Goal: Task Accomplishment & Management: Use online tool/utility

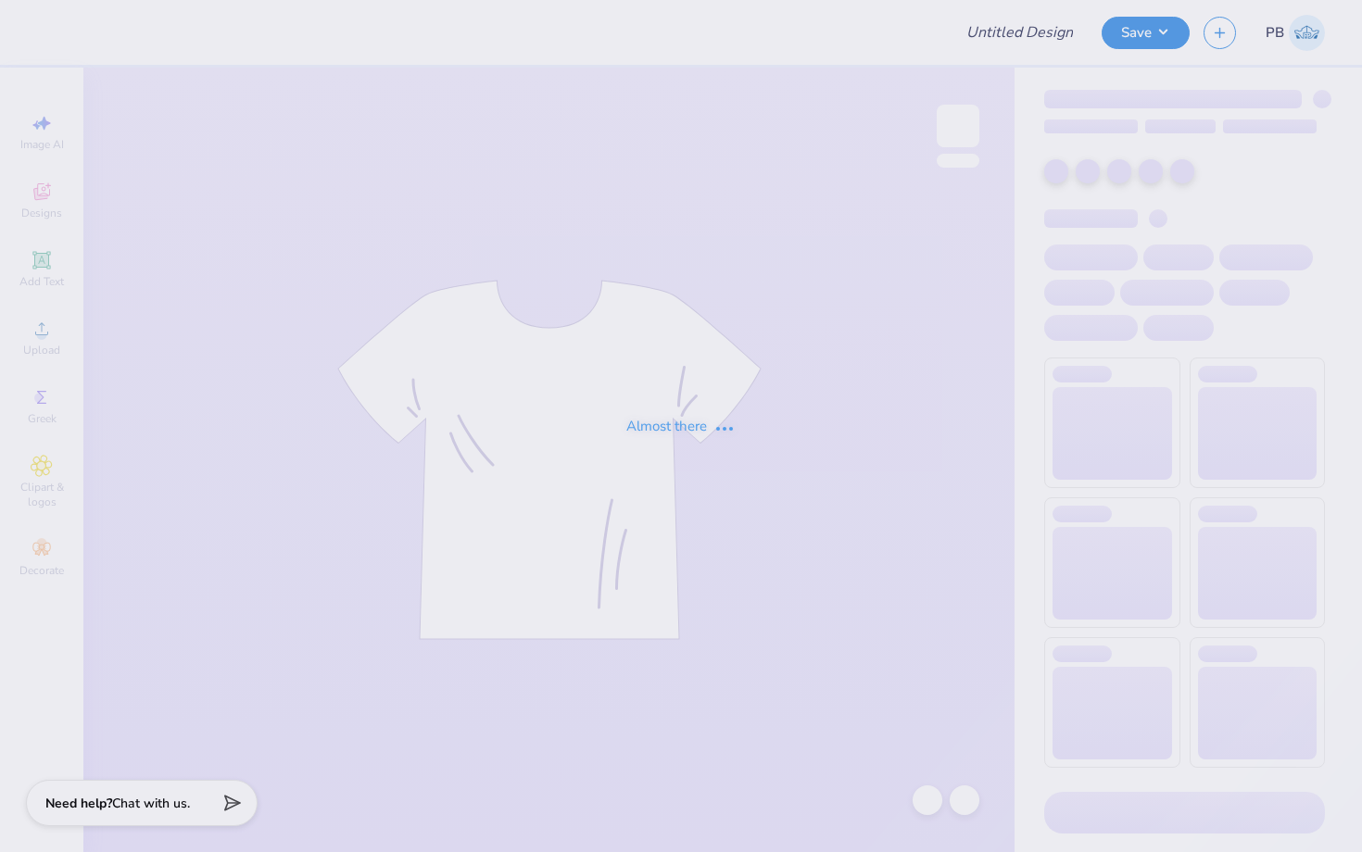
type input "[PERSON_NAME] : [PERSON_NAME] Consulting G-4"
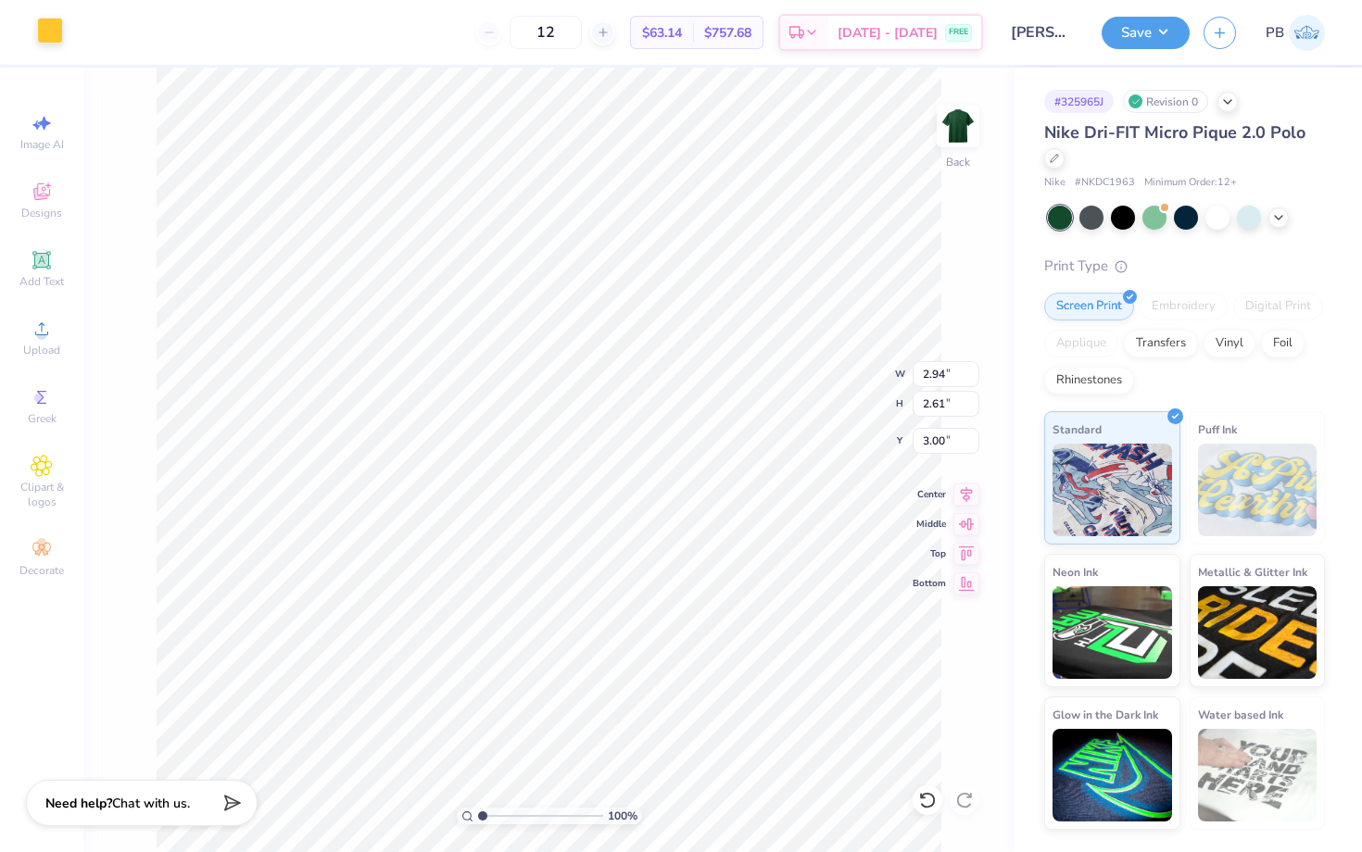
click at [48, 19] on div at bounding box center [50, 31] width 26 height 26
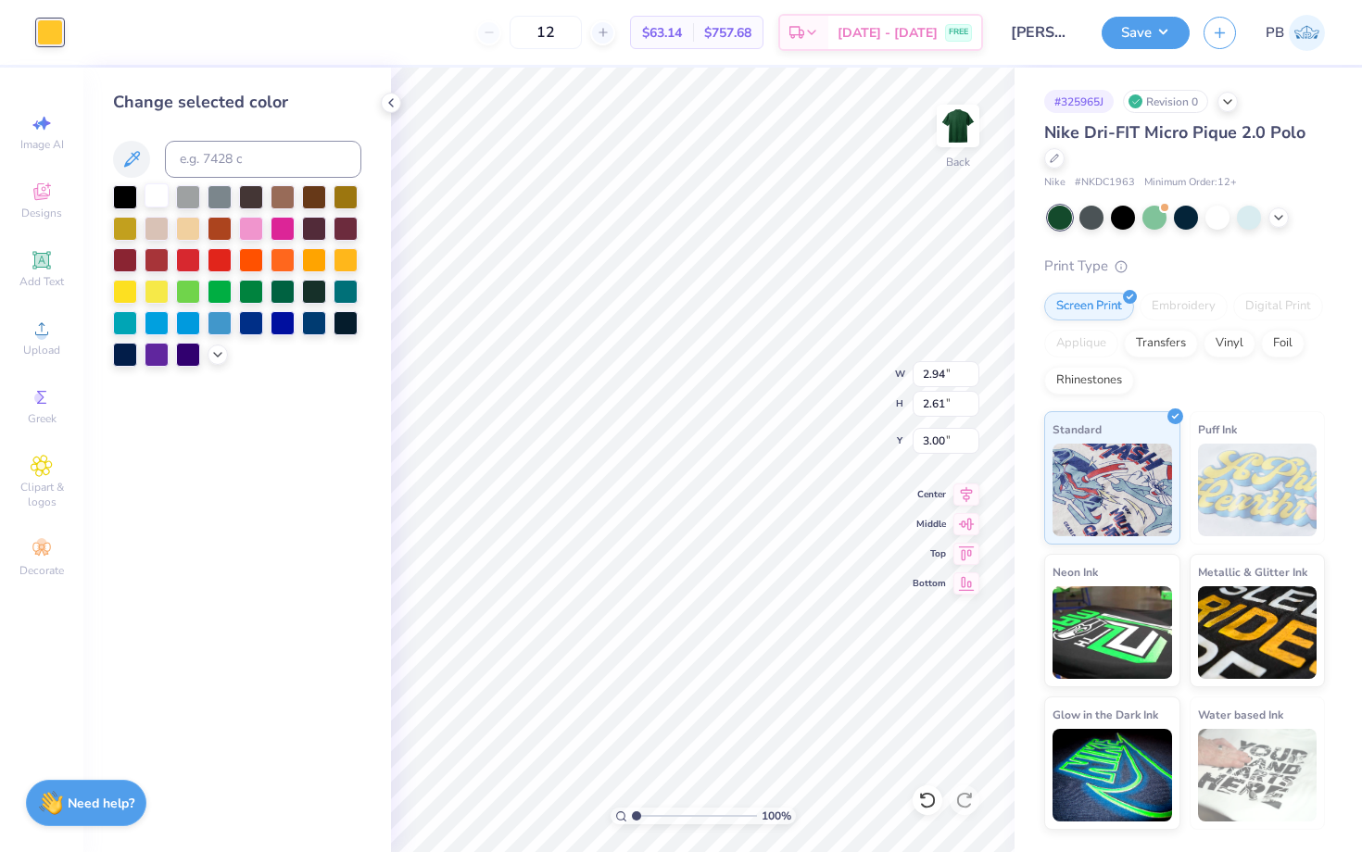
click at [152, 186] on div at bounding box center [156, 195] width 24 height 24
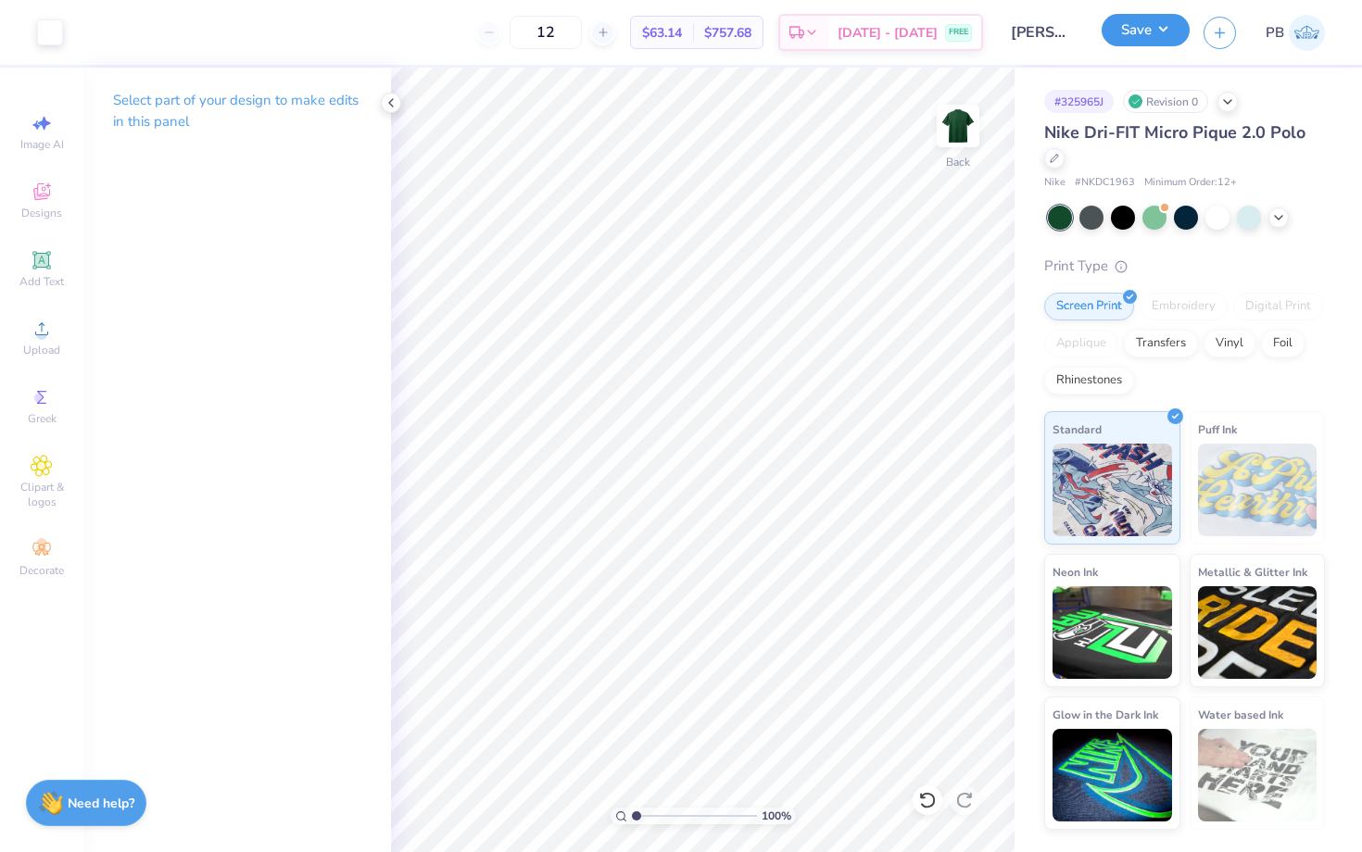
click at [1120, 31] on button "Save" at bounding box center [1145, 30] width 88 height 32
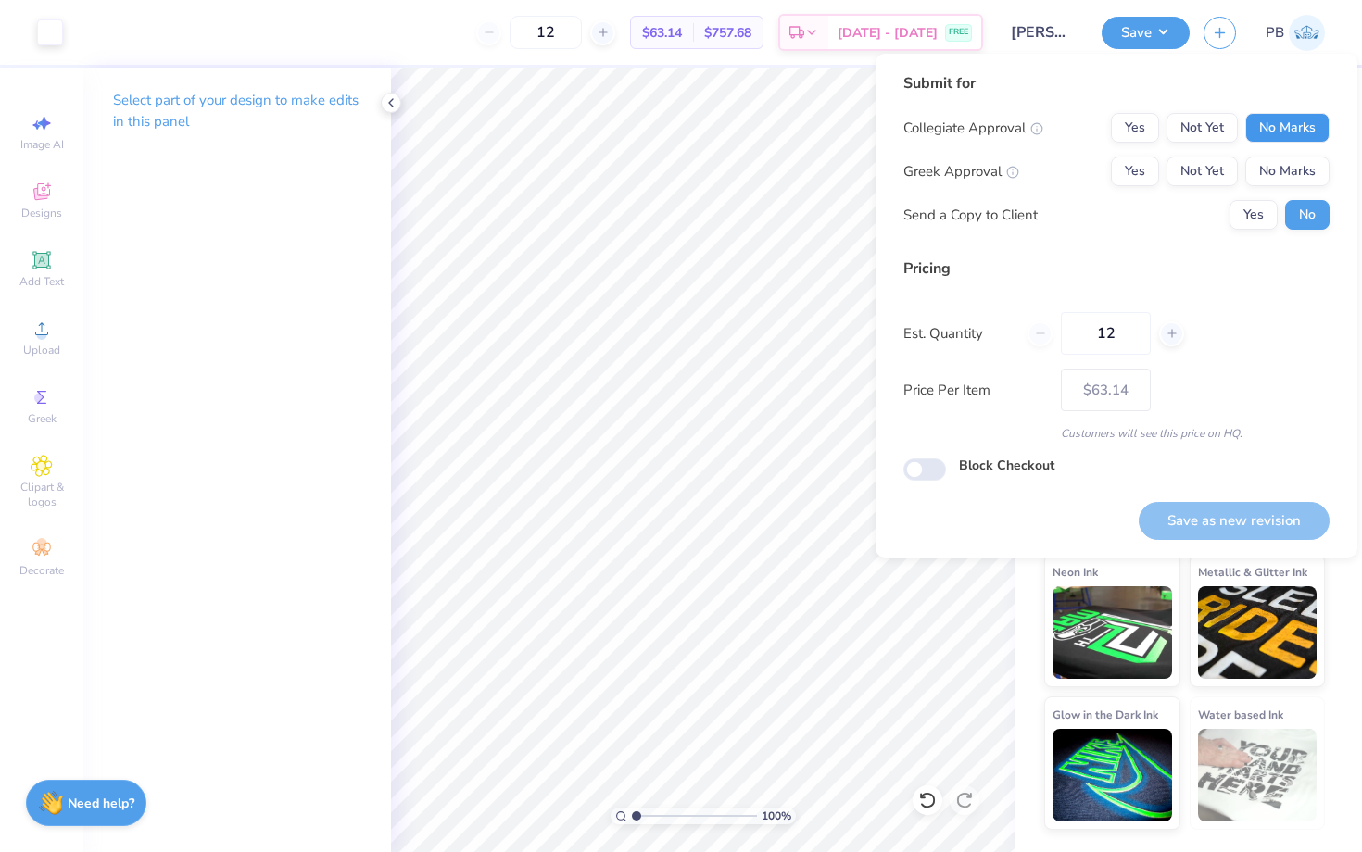
click at [1293, 139] on button "No Marks" at bounding box center [1287, 128] width 84 height 30
click at [1293, 149] on div "Collegiate Approval Yes Not Yet No Marks Greek Approval Yes Not Yet No Marks Se…" at bounding box center [1116, 171] width 426 height 117
click at [1297, 165] on button "No Marks" at bounding box center [1287, 172] width 84 height 30
click at [1197, 502] on button "Save as new revision" at bounding box center [1233, 521] width 191 height 38
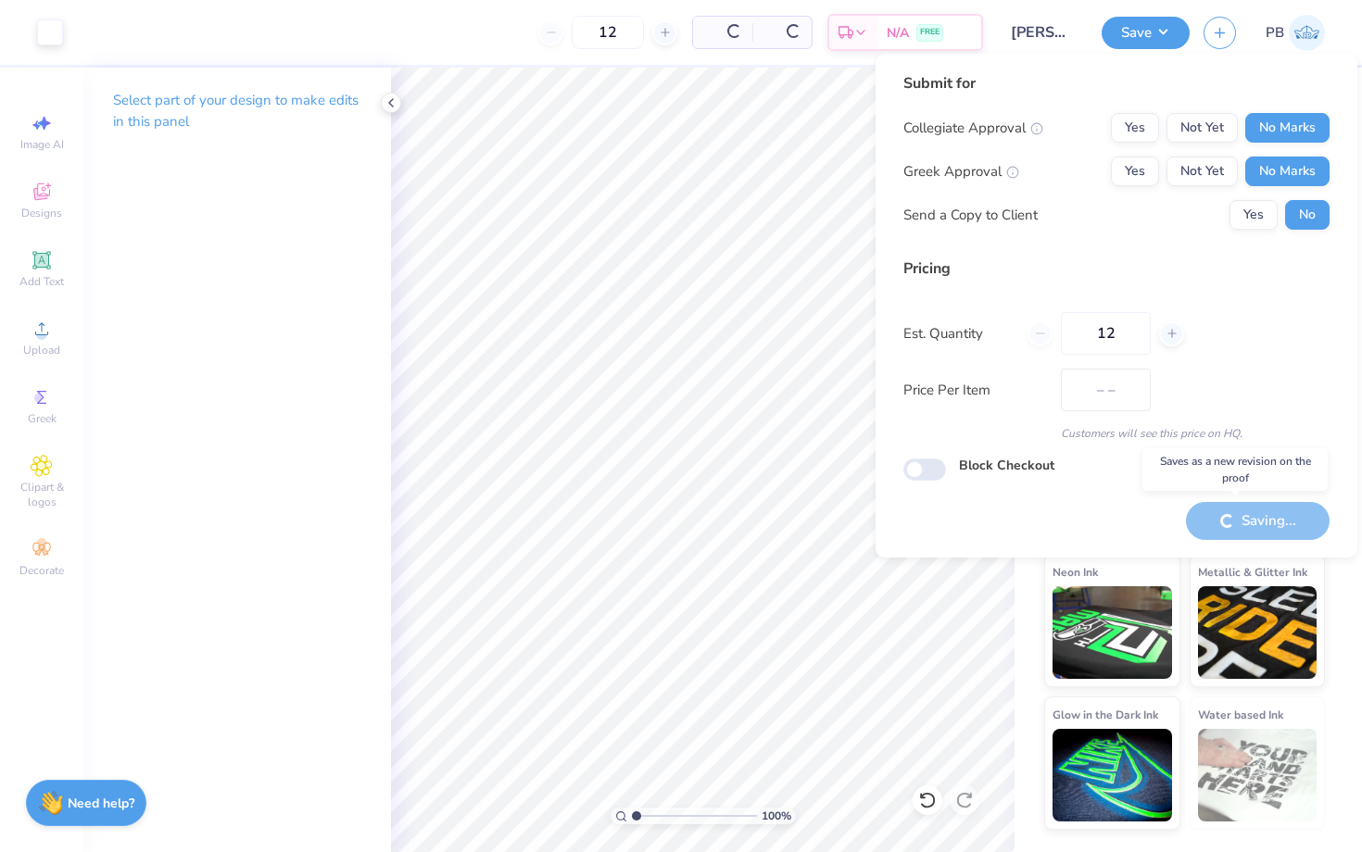
type input "$63.14"
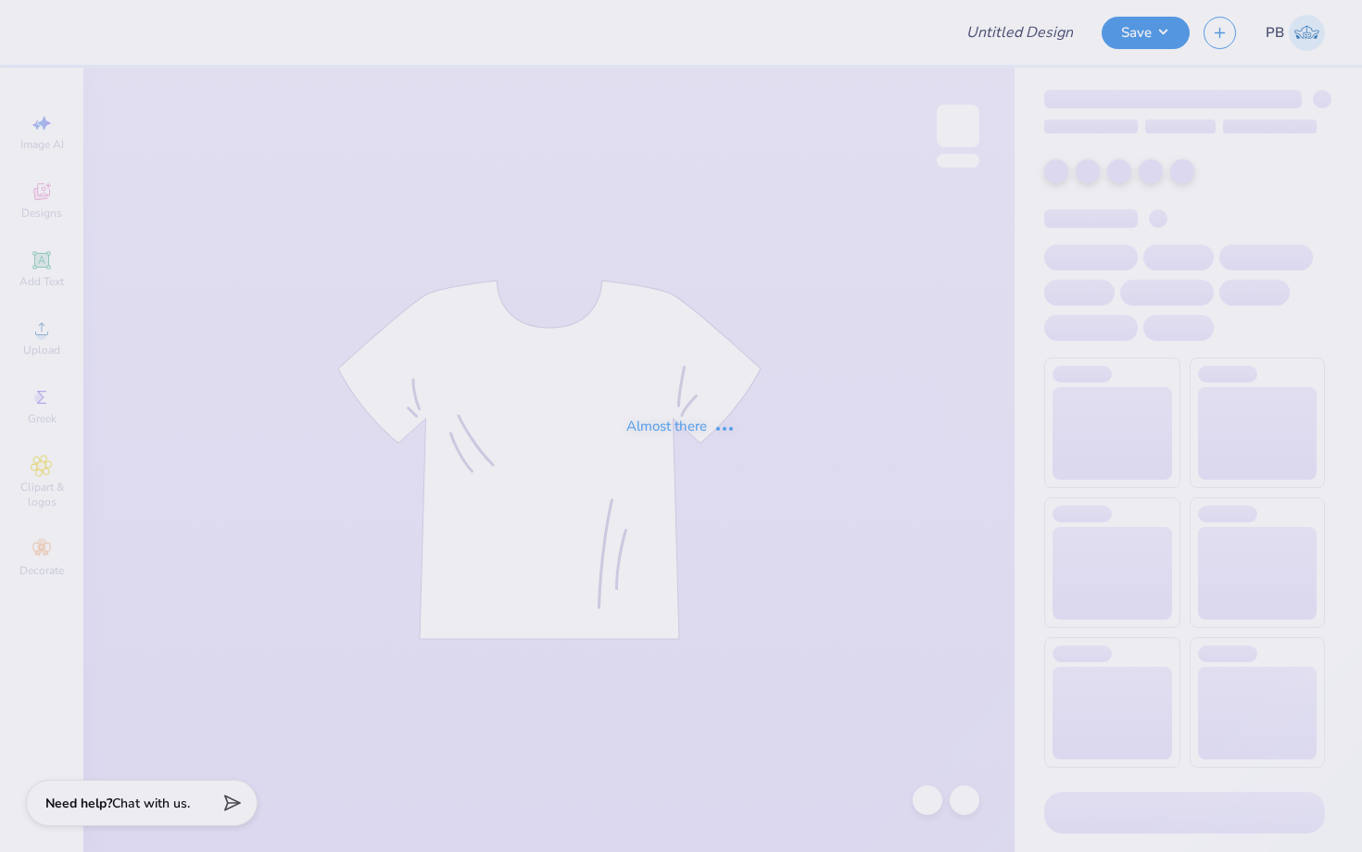
type input "[PERSON_NAME] : [PERSON_NAME] Consulting G-4"
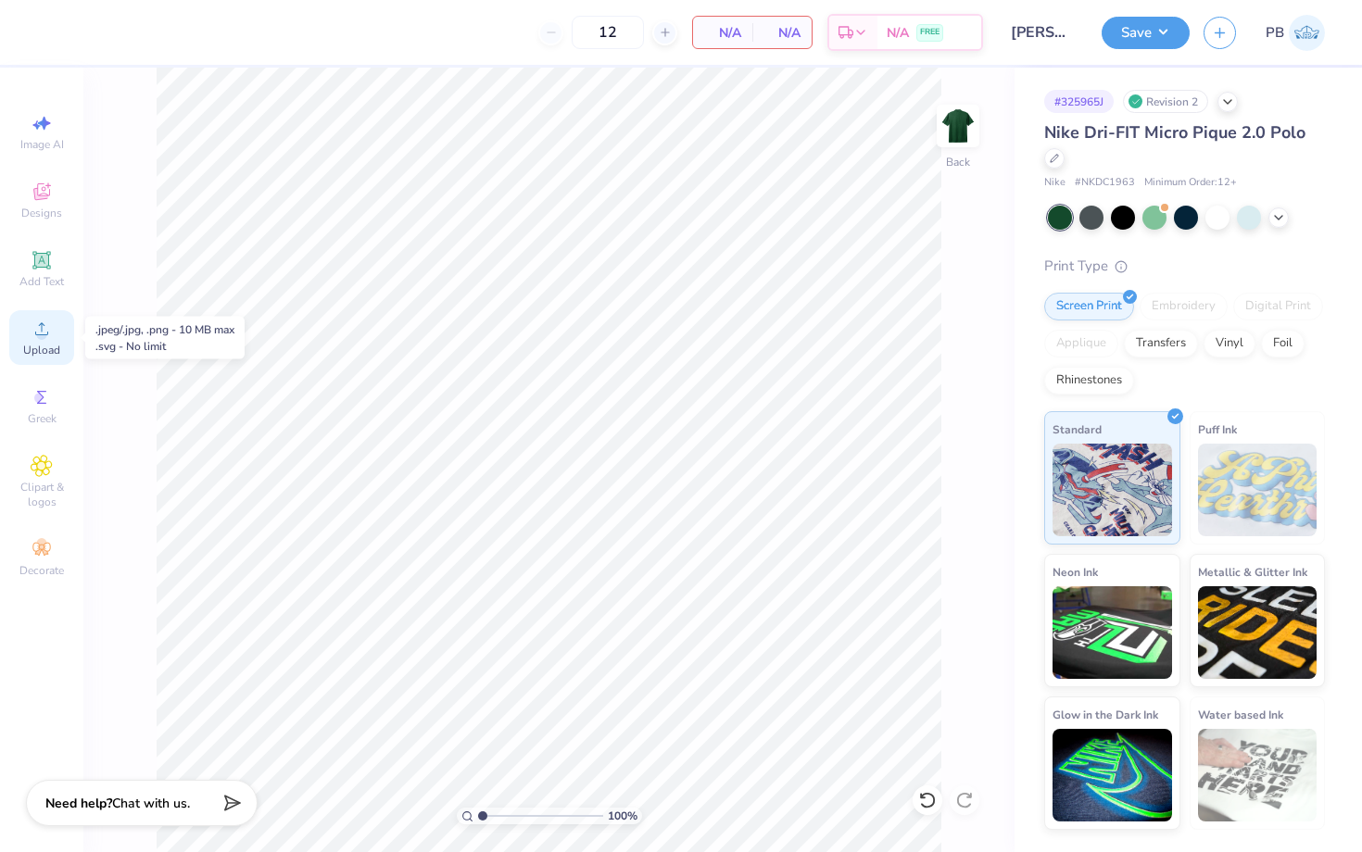
click at [42, 338] on circle at bounding box center [41, 335] width 10 height 10
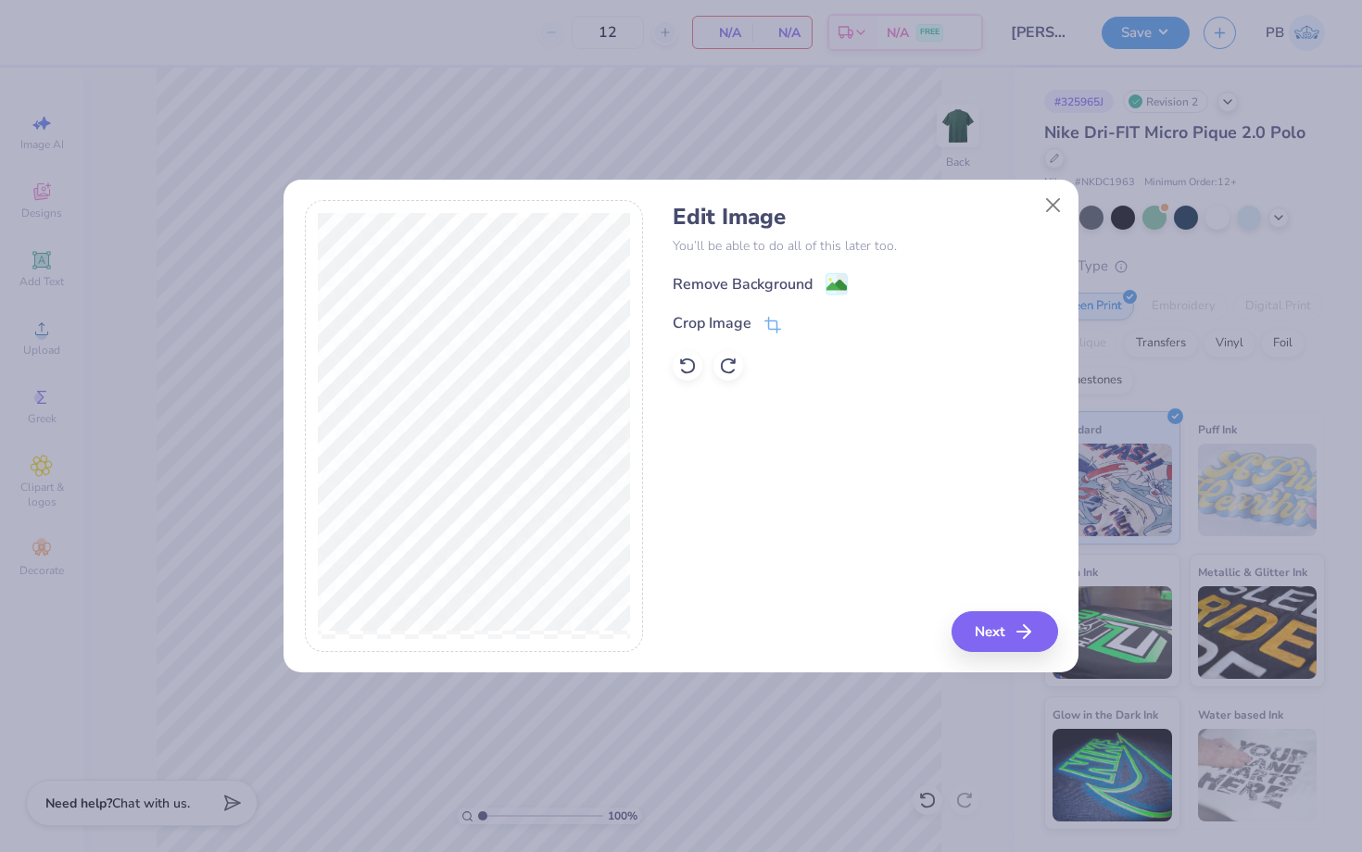
click at [832, 272] on div "Remove Background" at bounding box center [864, 283] width 384 height 23
click at [839, 285] on image at bounding box center [836, 287] width 20 height 20
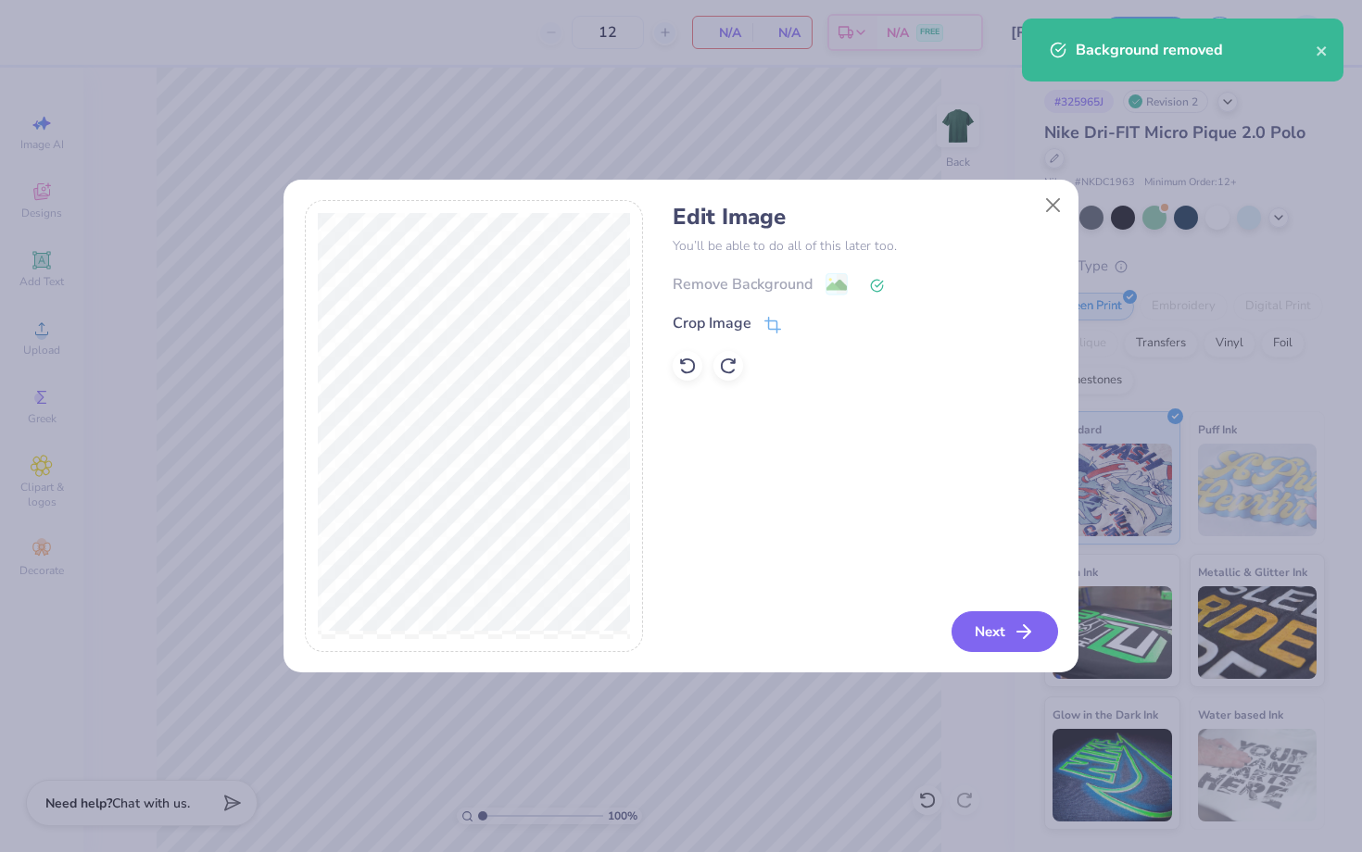
click at [998, 643] on button "Next" at bounding box center [1004, 631] width 107 height 41
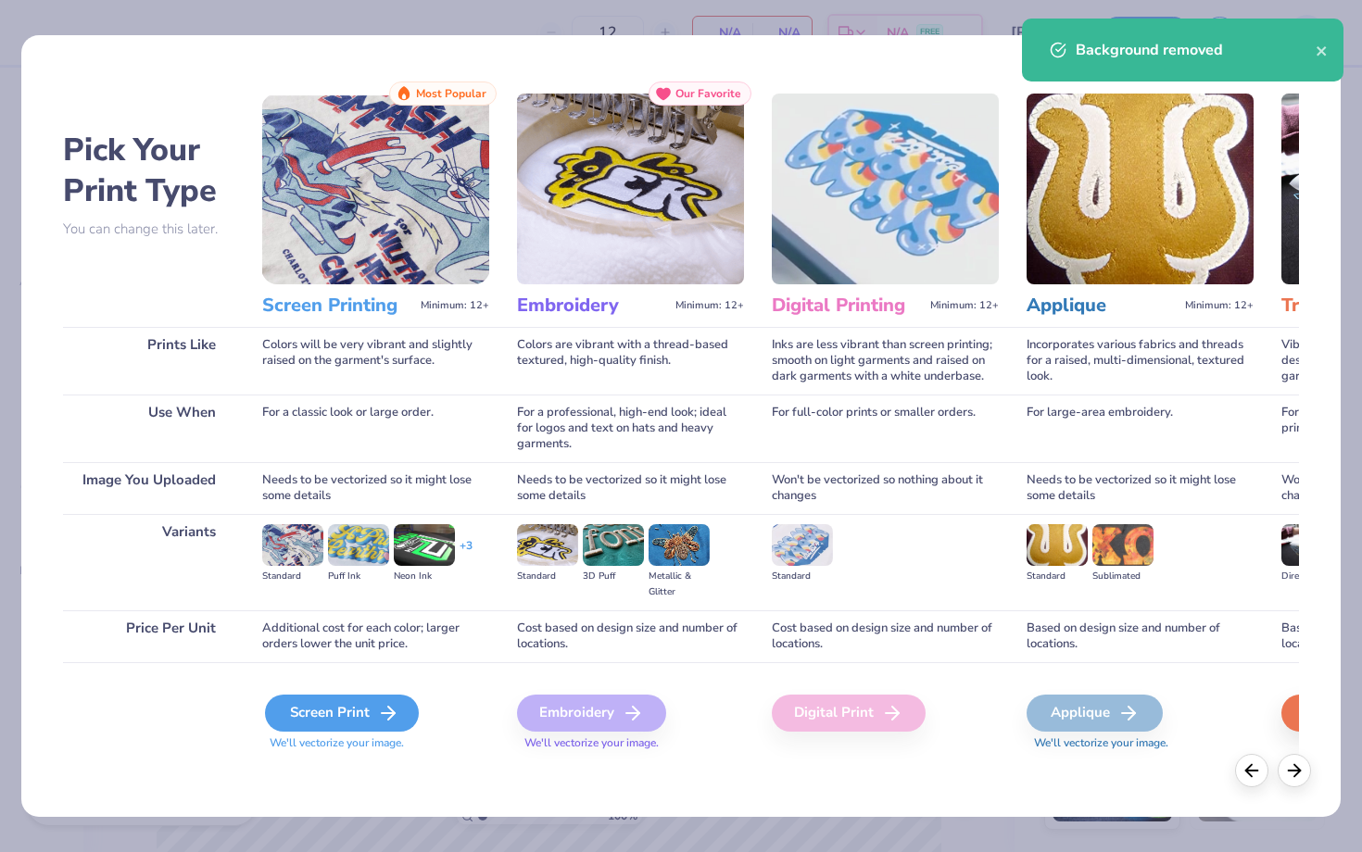
click at [363, 706] on div "Screen Print" at bounding box center [342, 713] width 154 height 37
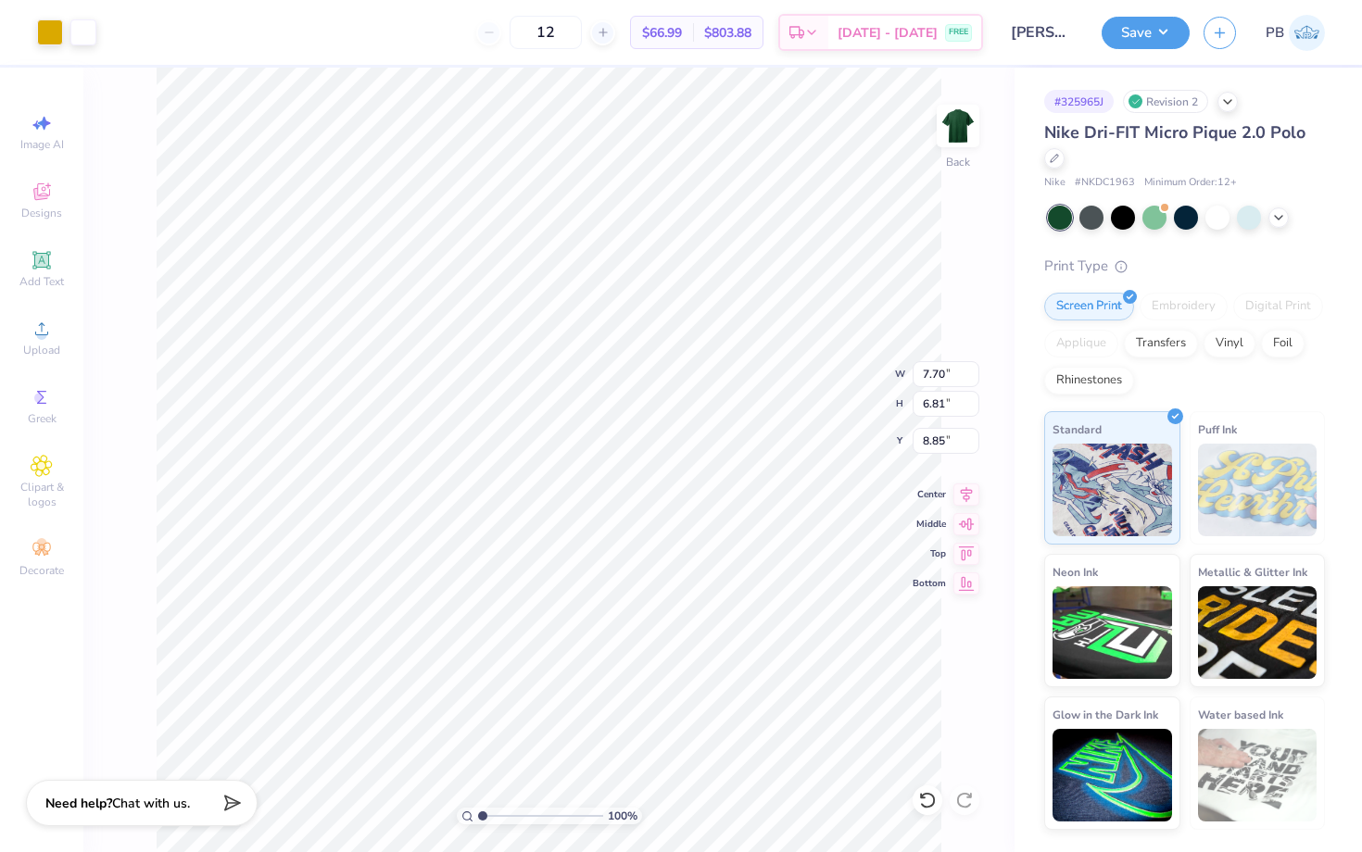
type input "4.15"
type input "3.67"
type input "3.00"
type input "3.58"
type input "3.16"
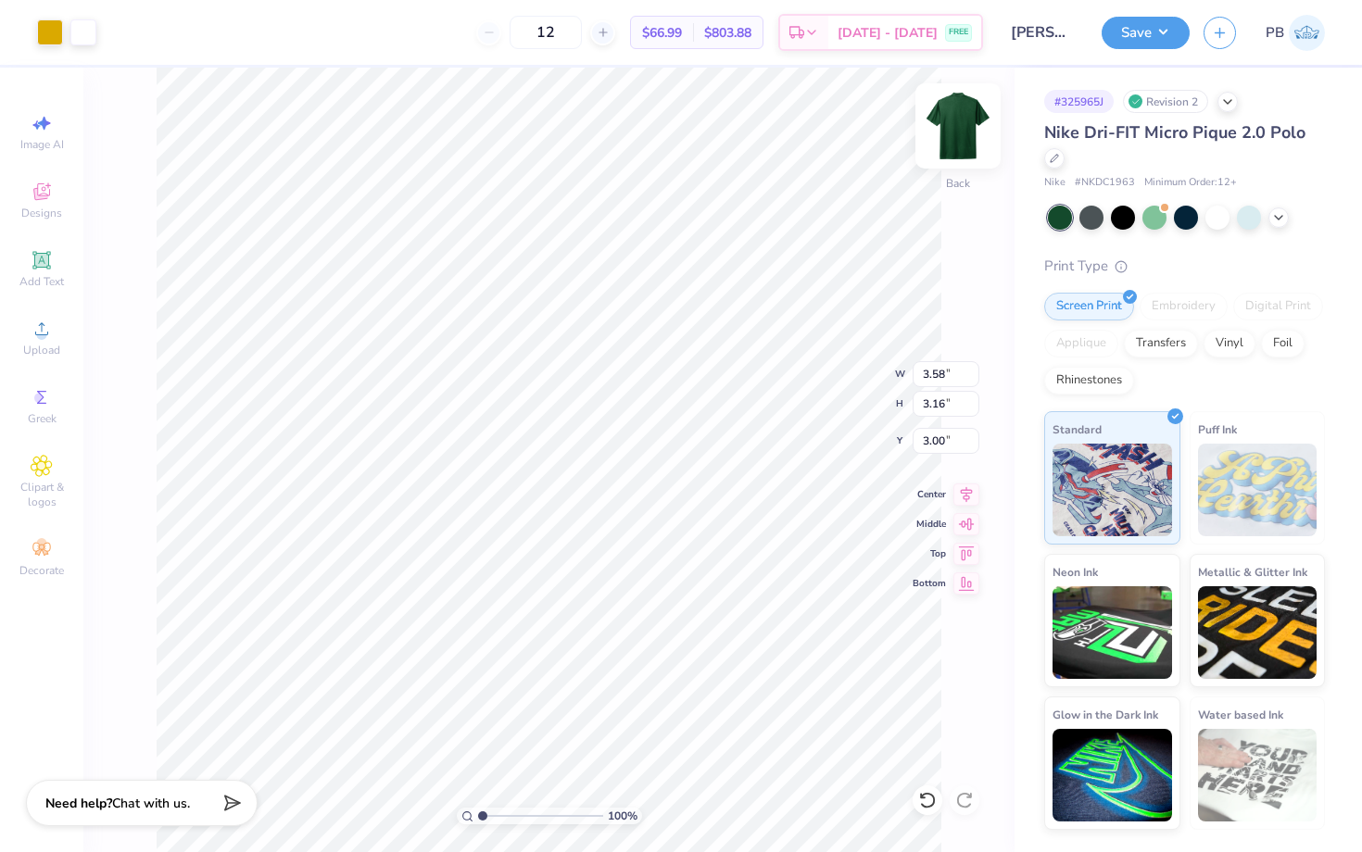
type input "3.27"
type input "2.89"
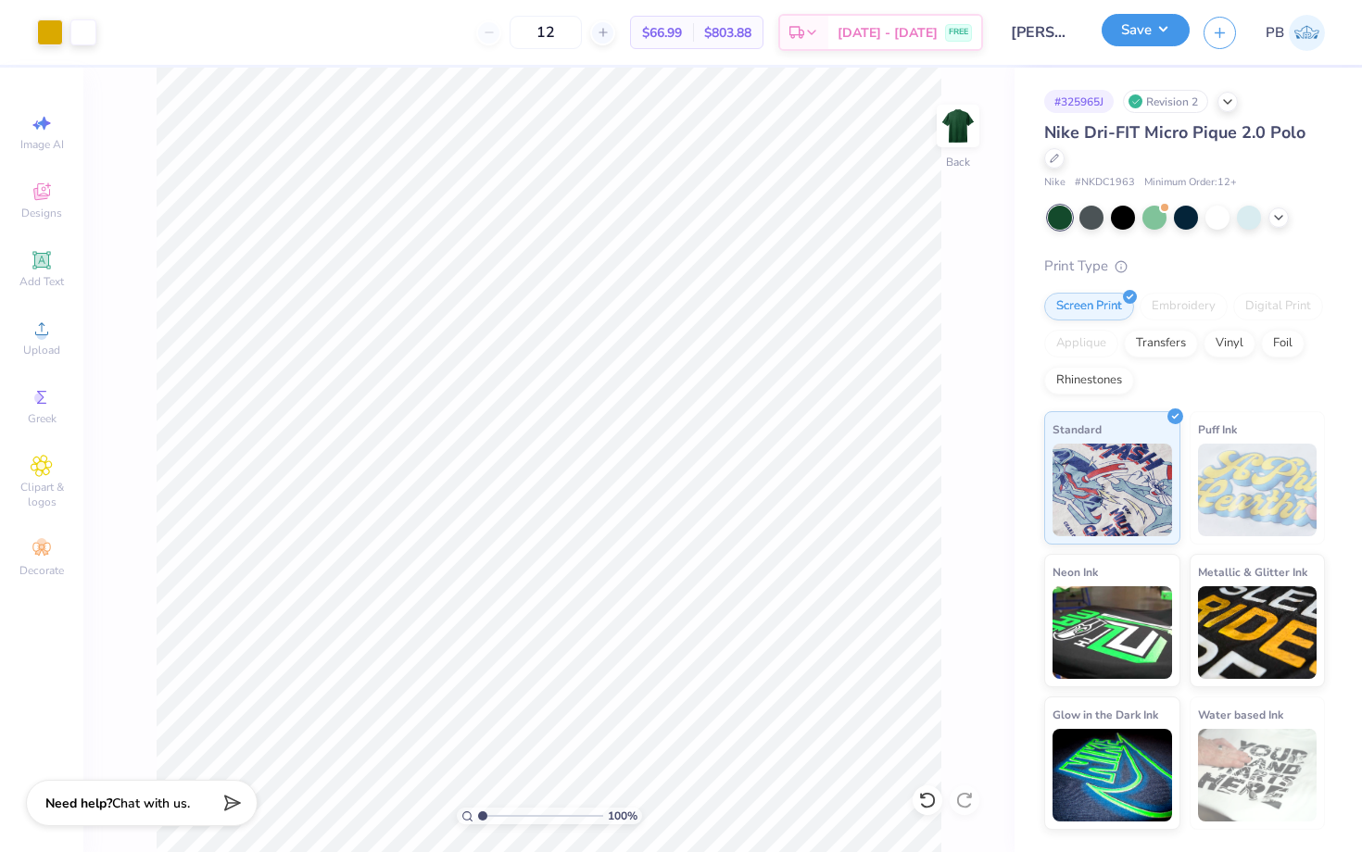
click at [1126, 27] on button "Save" at bounding box center [1145, 30] width 88 height 32
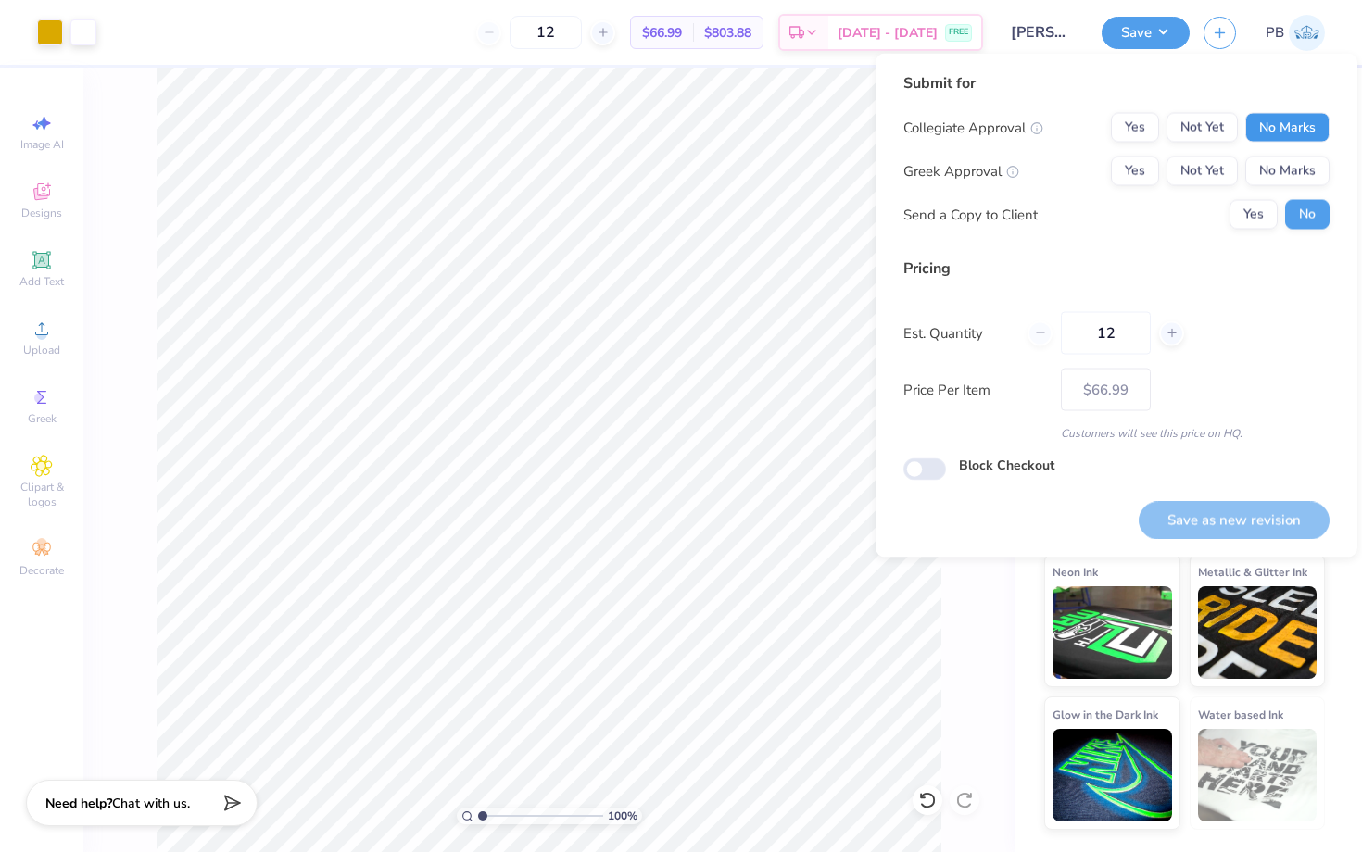
click at [1268, 113] on button "No Marks" at bounding box center [1287, 128] width 84 height 30
click at [1288, 157] on button "No Marks" at bounding box center [1287, 172] width 84 height 30
click at [1205, 516] on button "Save as new revision" at bounding box center [1233, 520] width 191 height 38
type input "$66.99"
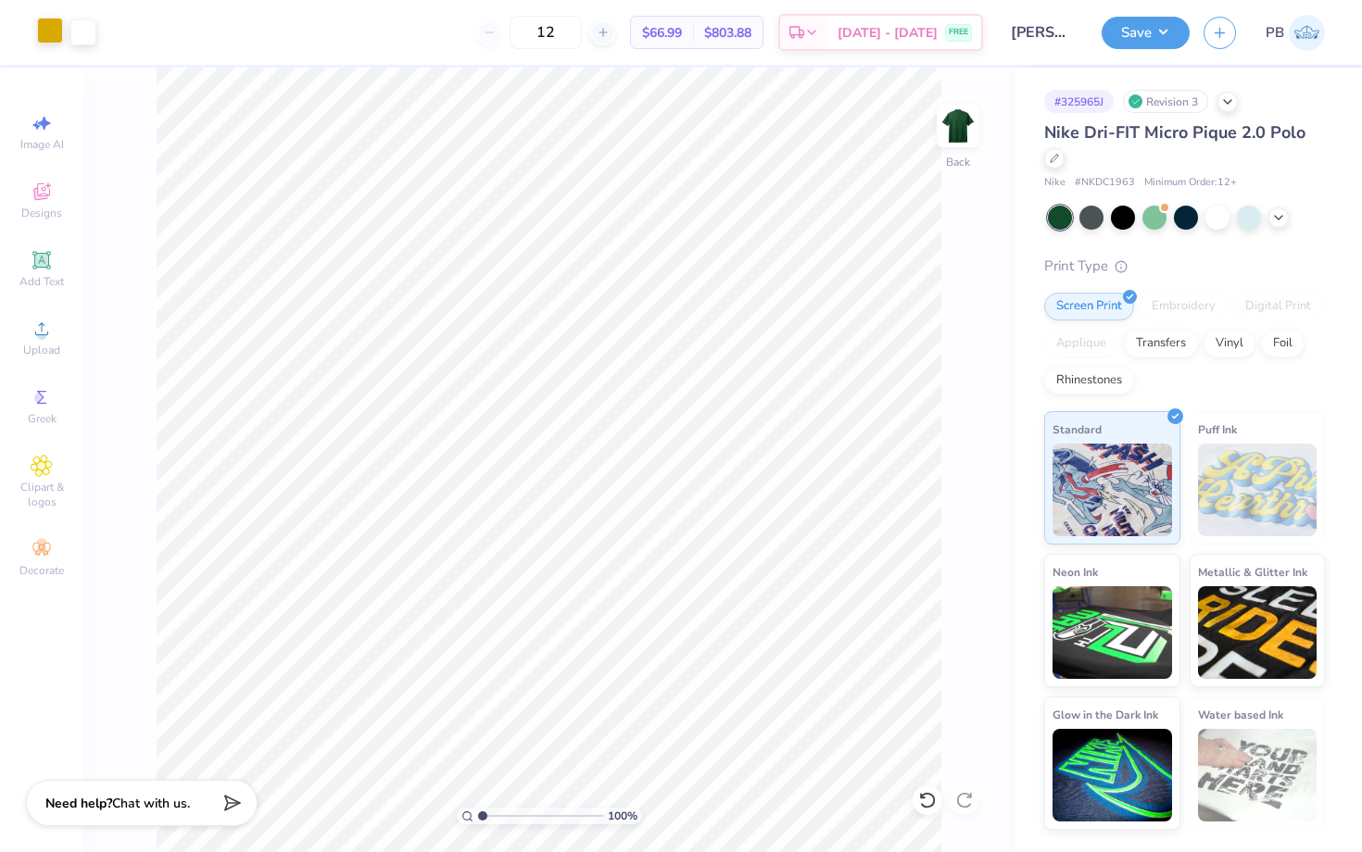
click at [54, 23] on div at bounding box center [50, 31] width 26 height 26
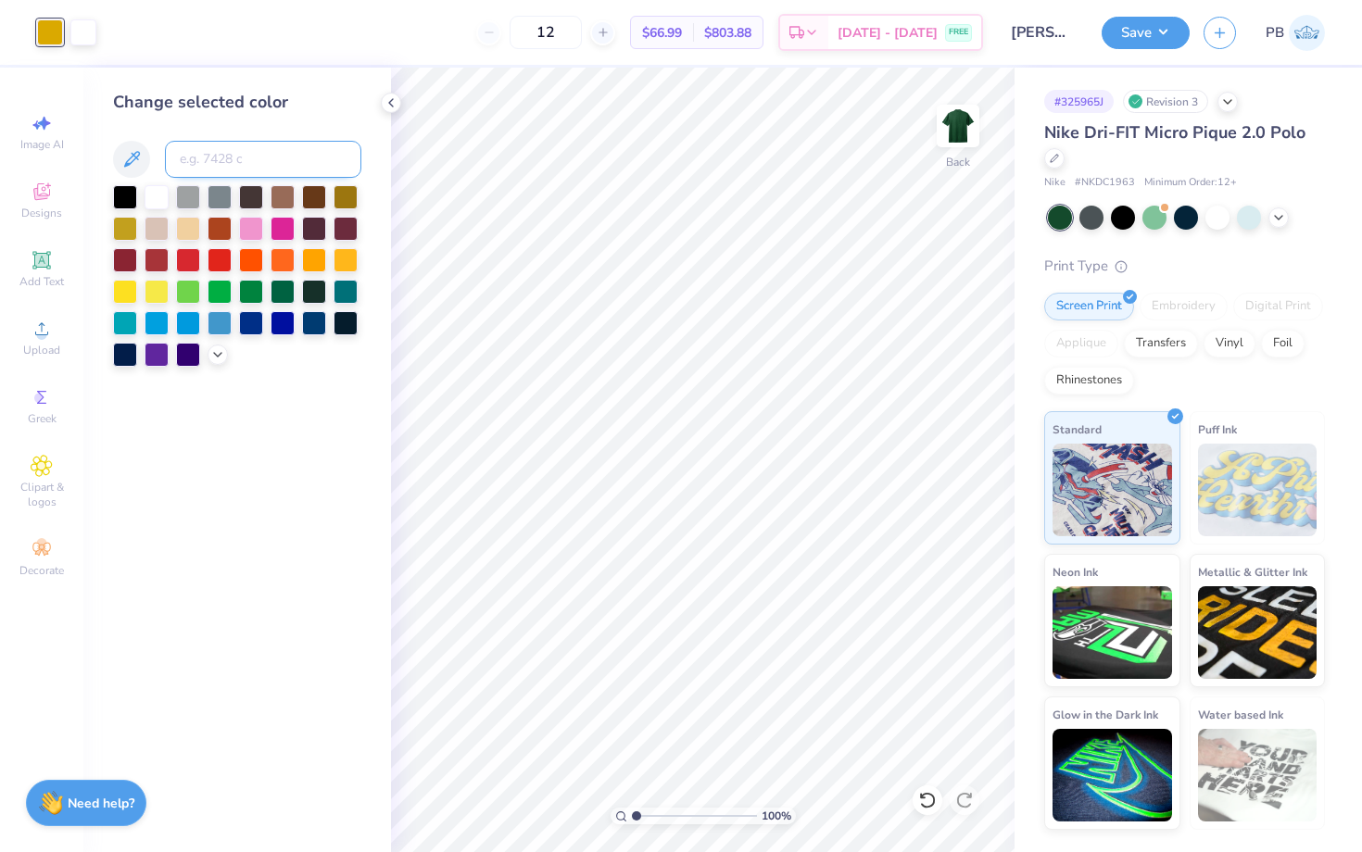
click at [230, 168] on input at bounding box center [263, 159] width 196 height 37
type input "123"
click at [1116, 33] on button "Save" at bounding box center [1145, 30] width 88 height 32
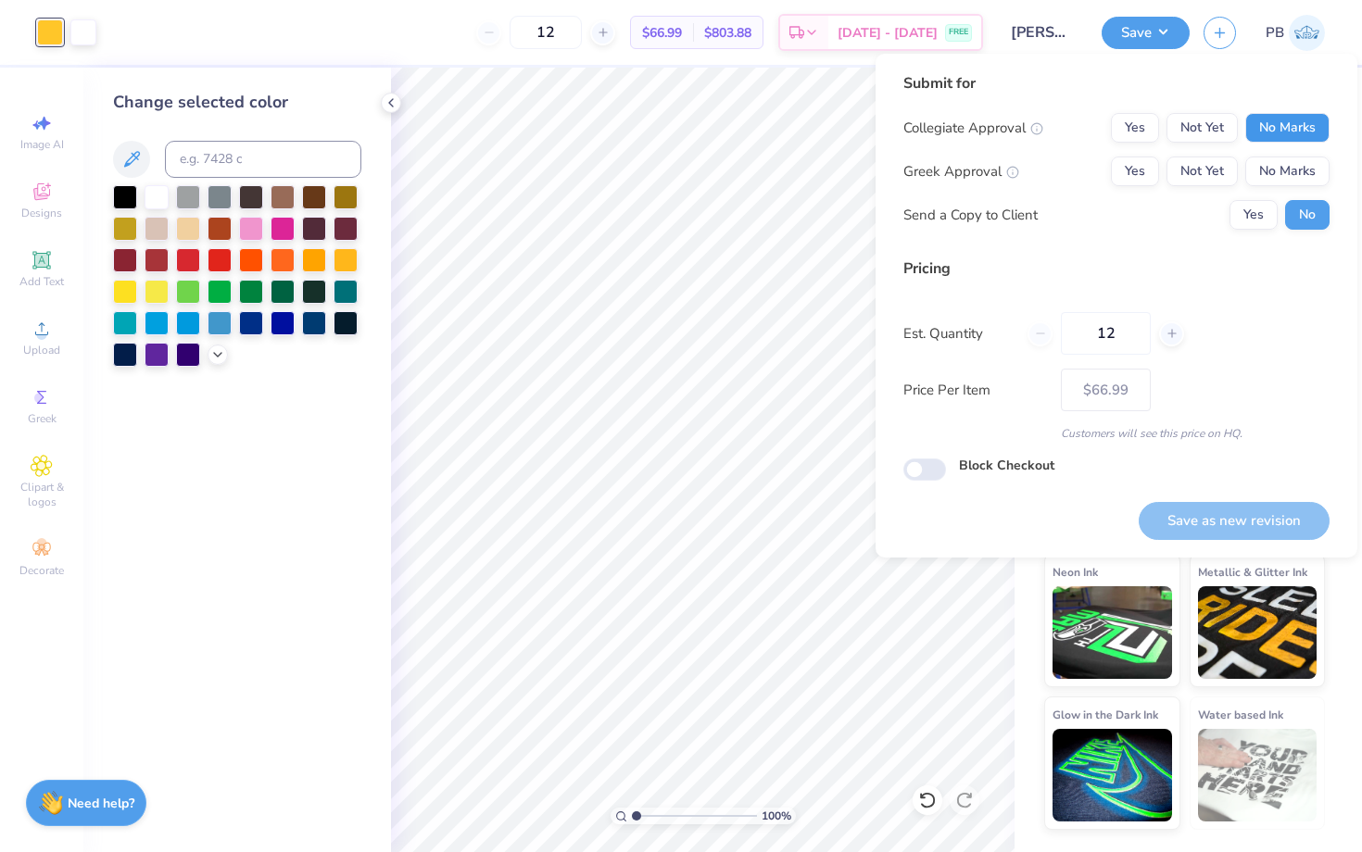
click at [1279, 124] on button "No Marks" at bounding box center [1287, 128] width 84 height 30
click at [1294, 153] on div "Collegiate Approval Yes Not Yet No Marks Greek Approval Yes Not Yet No Marks Se…" at bounding box center [1116, 171] width 426 height 117
click at [1294, 169] on button "No Marks" at bounding box center [1287, 172] width 84 height 30
click at [1205, 502] on div "Save as new revision" at bounding box center [1233, 521] width 191 height 38
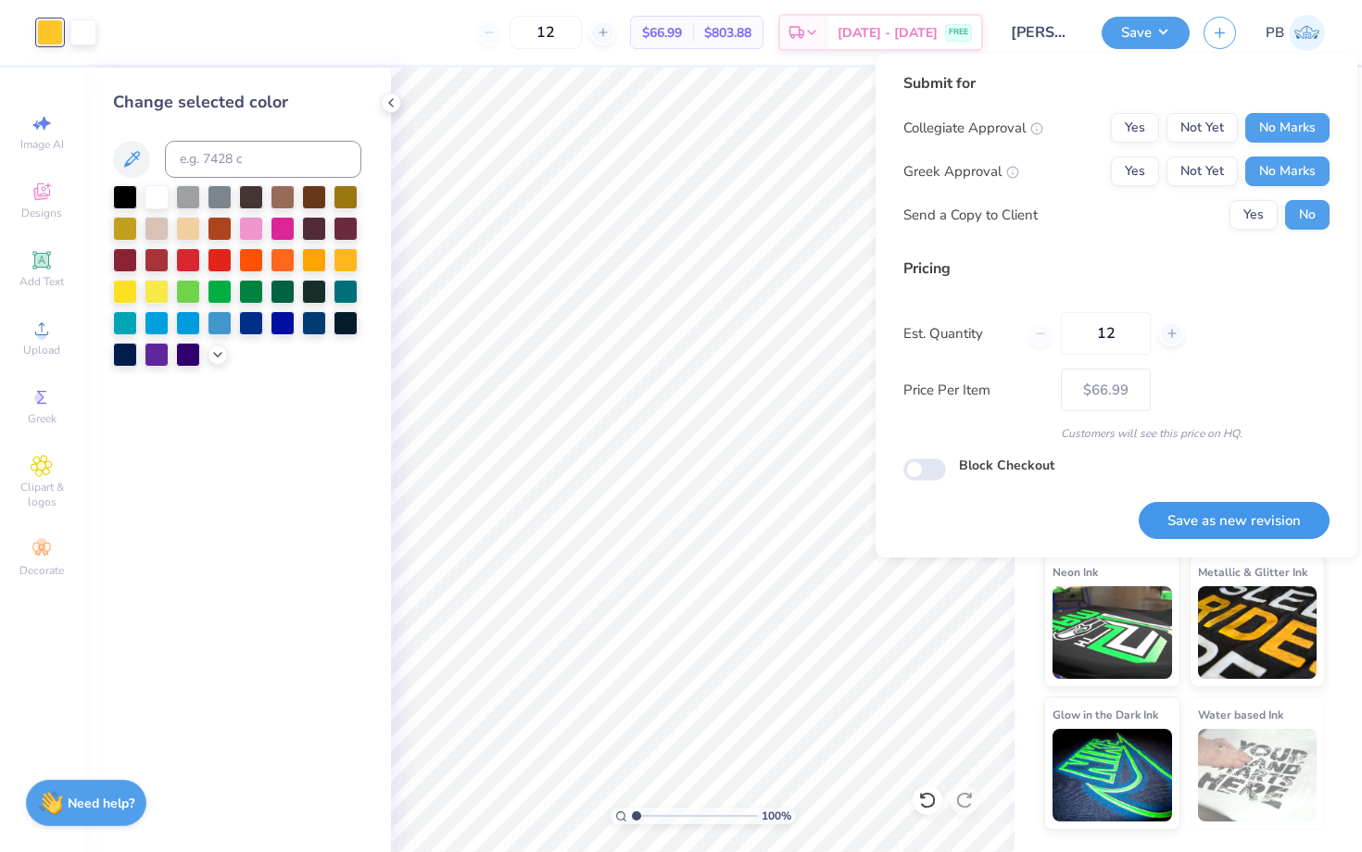
click at [1192, 526] on button "Save as new revision" at bounding box center [1233, 521] width 191 height 38
type input "$66.99"
